Goal: Information Seeking & Learning: Find specific fact

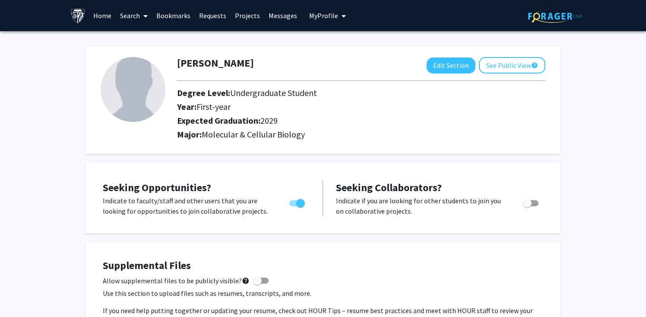
click at [124, 19] on link "Search" at bounding box center [134, 15] width 36 height 30
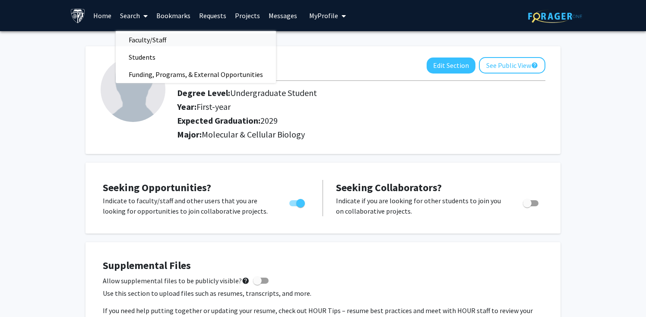
click at [140, 39] on span "Faculty/Staff" at bounding box center [147, 39] width 63 height 17
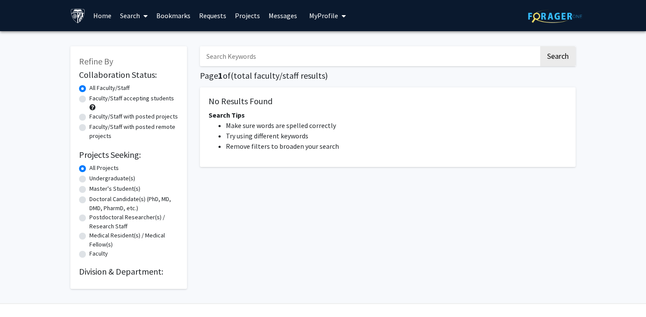
click at [234, 54] on input "Search Keywords" at bounding box center [369, 56] width 339 height 20
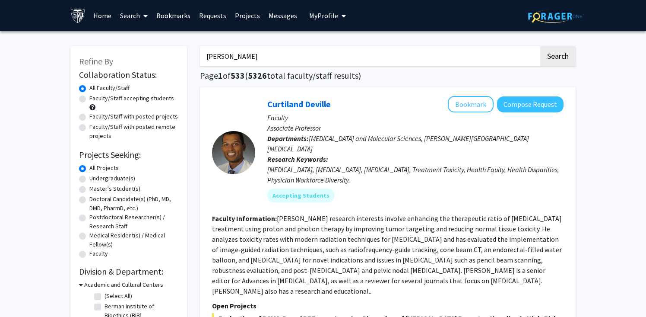
type input "[PERSON_NAME]"
click at [540, 46] on button "Search" at bounding box center [557, 56] width 35 height 20
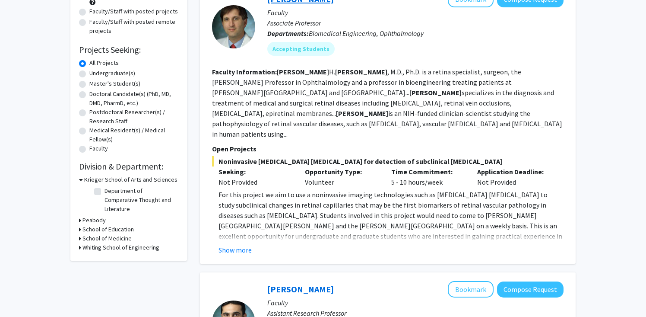
scroll to position [130, 0]
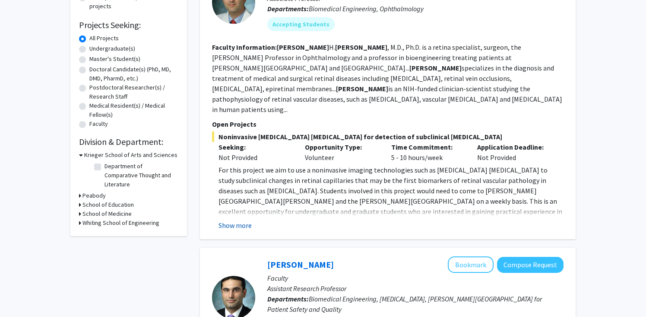
click at [244, 220] on button "Show more" at bounding box center [235, 225] width 33 height 10
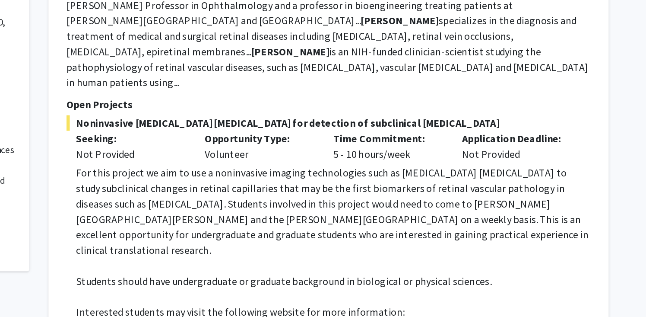
scroll to position [117, 0]
